Goal: Task Accomplishment & Management: Manage account settings

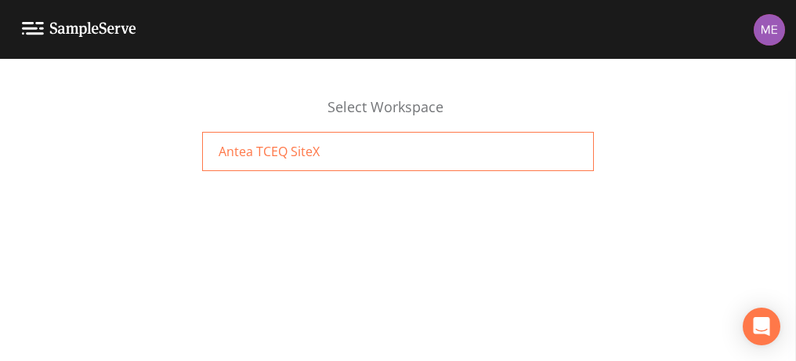
click at [292, 149] on span "Antea TCEQ SiteX" at bounding box center [269, 151] width 101 height 19
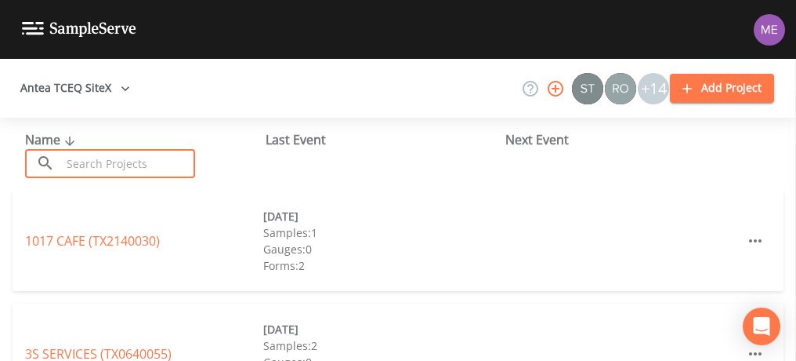
click at [103, 172] on input "text" at bounding box center [128, 163] width 134 height 29
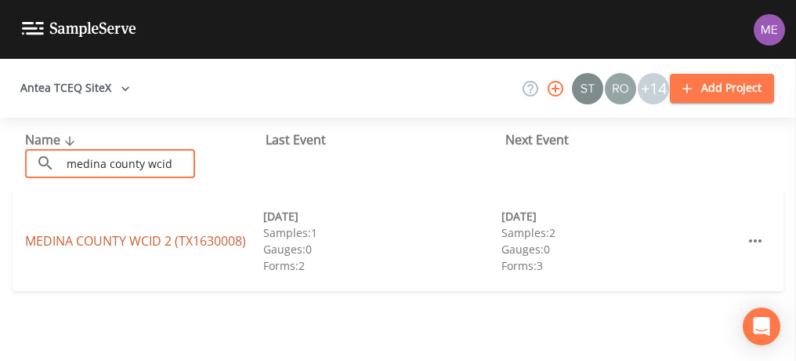
type input "medina county wcid"
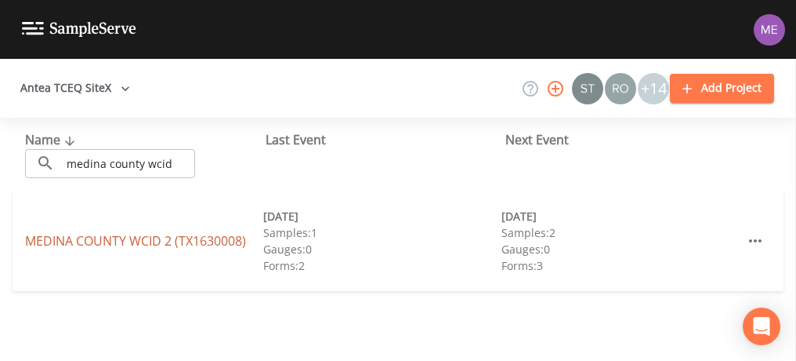
click at [69, 238] on link "MEDINA COUNTY WCID 2 (TX1630008)" at bounding box center [135, 240] width 221 height 17
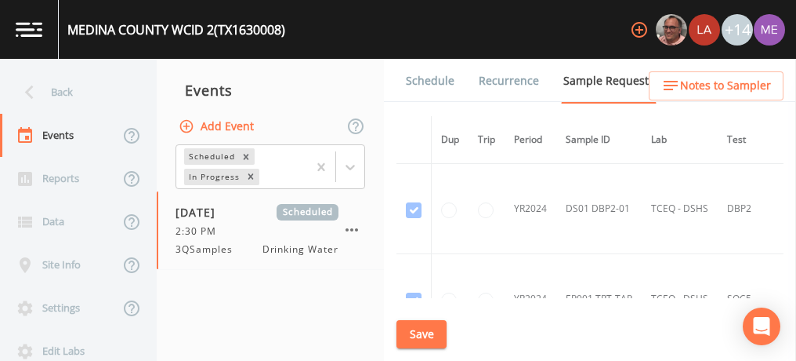
click at [437, 81] on link "Schedule" at bounding box center [430, 81] width 53 height 44
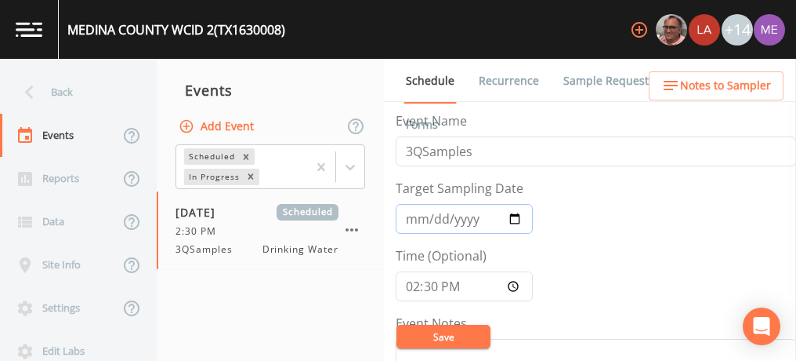
click at [433, 219] on input "2025-08-26" at bounding box center [464, 219] width 137 height 30
type input "[DATE]"
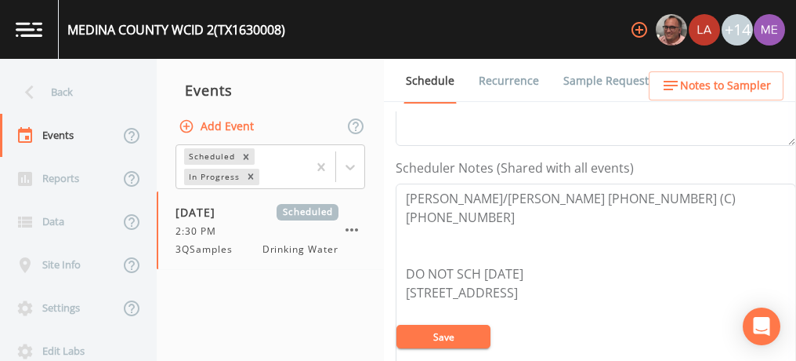
scroll to position [398, 0]
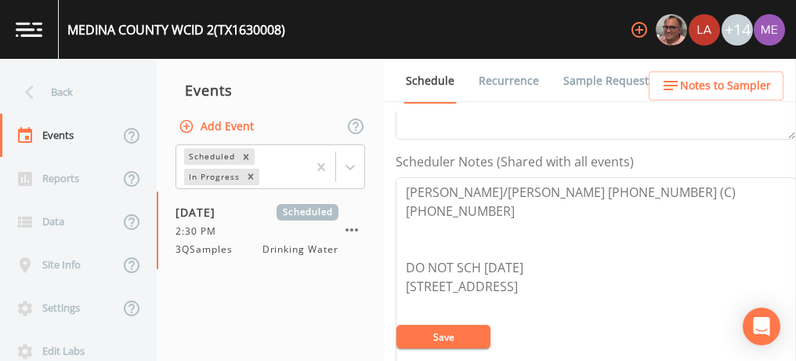
click at [455, 343] on button "Save" at bounding box center [444, 337] width 94 height 24
drag, startPoint x: 407, startPoint y: 261, endPoint x: 609, endPoint y: 262, distance: 202.2
click at [609, 262] on textarea "Robert/Lucy Montcardia 830-363-7272 (C)830-741-1974 DO NOT SCH ON THUR 7202 Old…" at bounding box center [596, 276] width 401 height 199
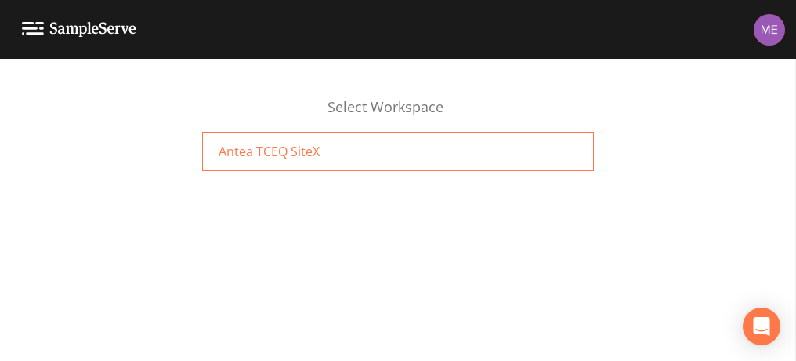
click at [363, 160] on div "Antea TCEQ SiteX" at bounding box center [398, 151] width 392 height 39
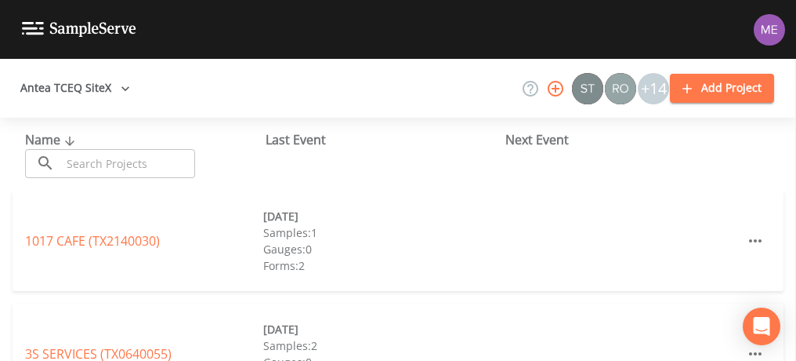
click at [136, 165] on input "text" at bounding box center [128, 163] width 134 height 29
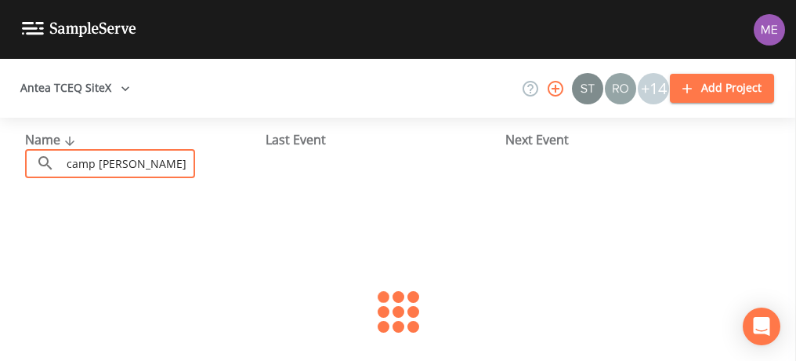
type input "camp [PERSON_NAME]"
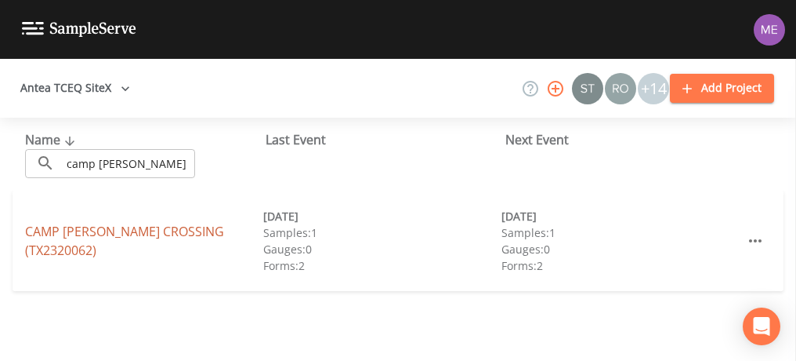
click at [51, 240] on link "[GEOGRAPHIC_DATA][PERSON_NAME] (TX2320062)" at bounding box center [124, 241] width 199 height 36
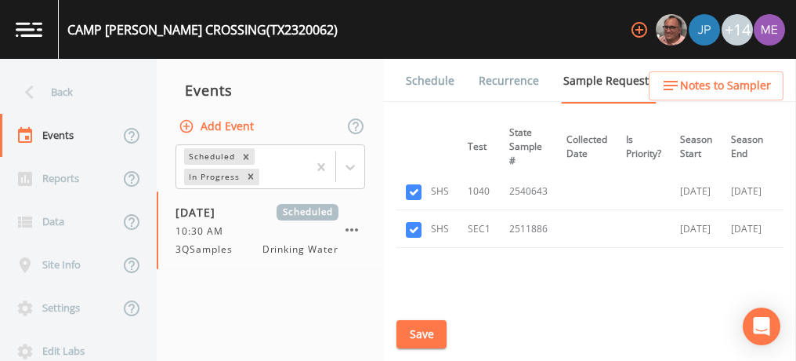
scroll to position [98, 259]
click at [434, 85] on link "Schedule" at bounding box center [430, 81] width 53 height 44
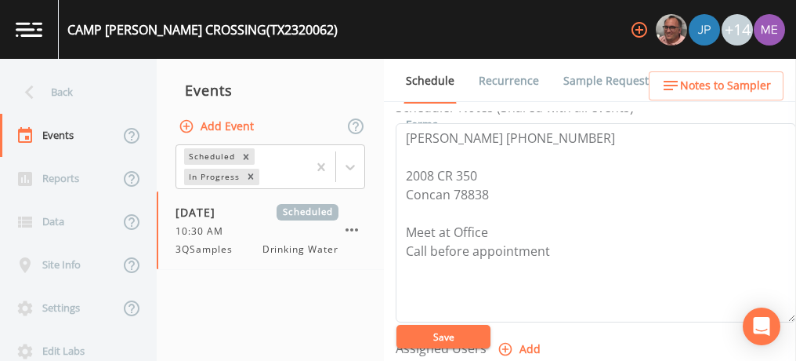
scroll to position [453, 0]
drag, startPoint x: 406, startPoint y: 171, endPoint x: 492, endPoint y: 194, distance: 89.4
click at [492, 194] on textarea "[PERSON_NAME] [PHONE_NUMBER] 2008 CR 350 Concan 78838 Meet at Office Call befor…" at bounding box center [596, 221] width 401 height 199
